Goal: Find specific page/section: Find specific page/section

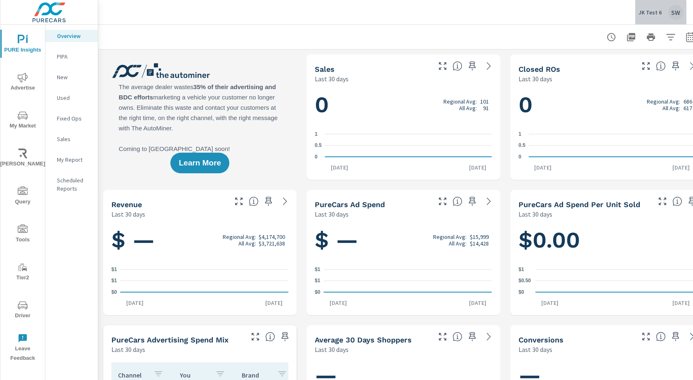
click at [660, 13] on p "JK Test 6" at bounding box center [650, 12] width 23 height 7
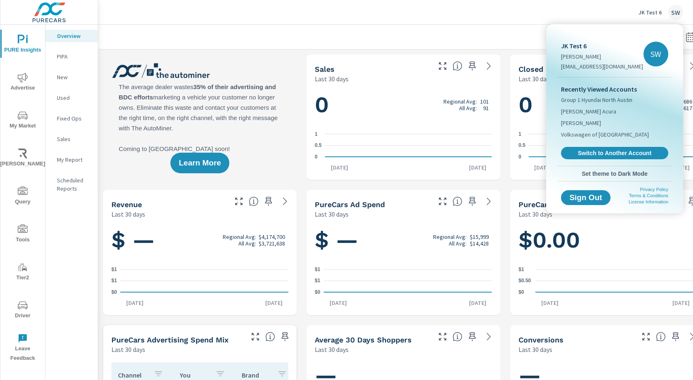
click at [606, 159] on link "Switch to Another Account" at bounding box center [614, 153] width 107 height 12
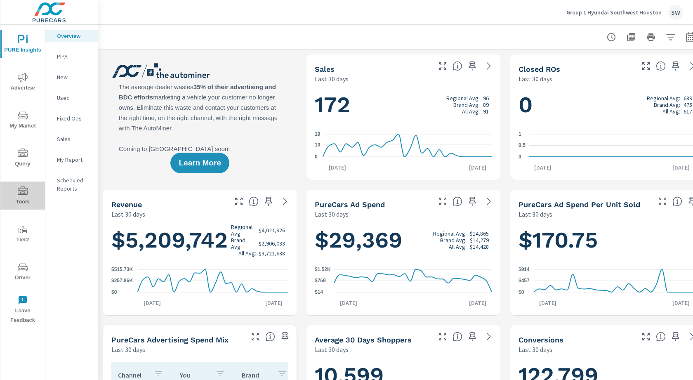
click at [26, 189] on icon "nav menu" at bounding box center [23, 191] width 10 height 10
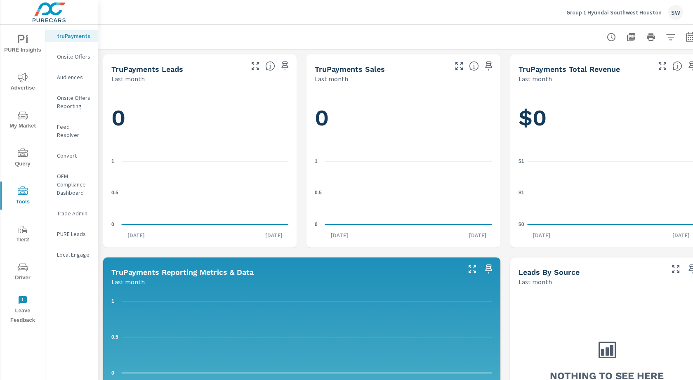
click at [23, 267] on icon "nav menu" at bounding box center [23, 267] width 10 height 10
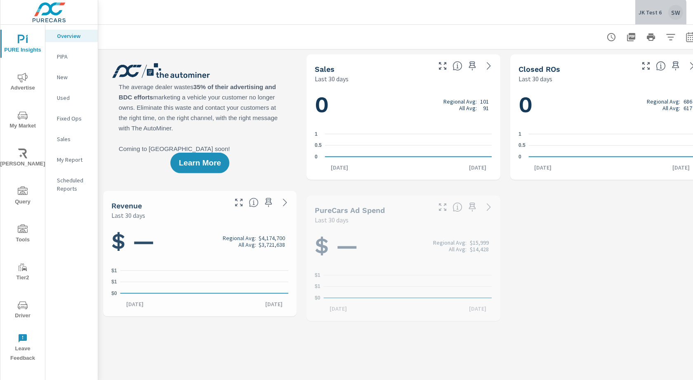
click at [659, 13] on p "JK Test 6" at bounding box center [650, 12] width 23 height 7
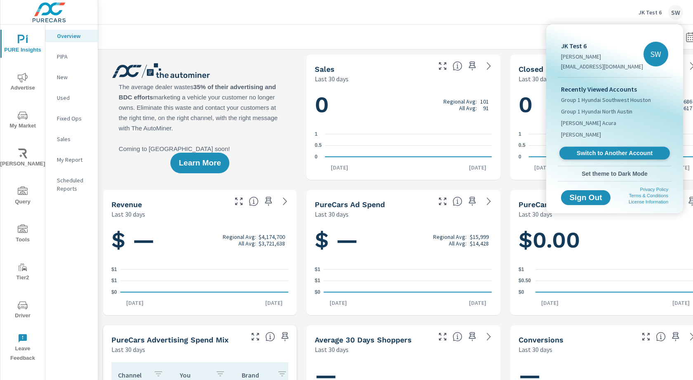
click at [599, 154] on span "Switch to Another Account" at bounding box center [614, 153] width 101 height 8
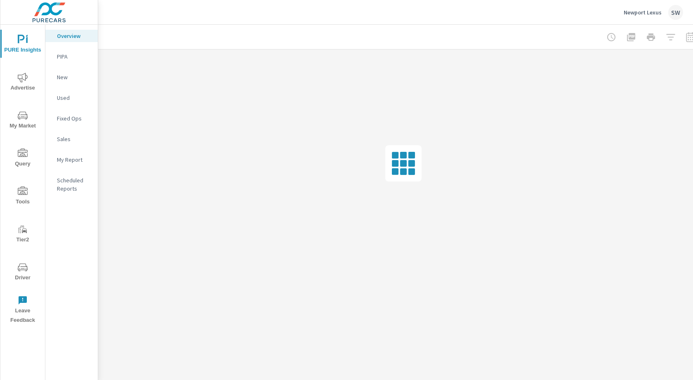
click at [20, 83] on span "Advertise" at bounding box center [23, 83] width 40 height 20
click at [71, 147] on nav "Overall Search PMAX Display Social Video Local PureCars TV Fixed Ops Website An…" at bounding box center [71, 171] width 52 height 293
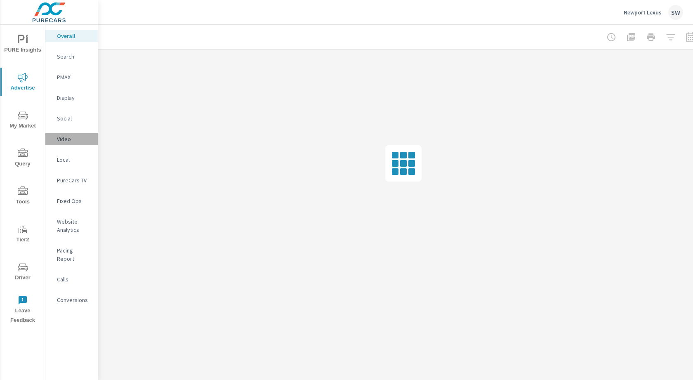
click at [72, 141] on p "Video" at bounding box center [74, 139] width 34 height 8
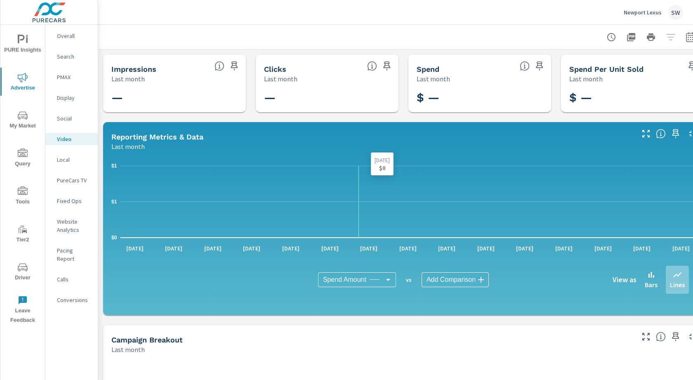
scroll to position [217, 0]
